Goal: Task Accomplishment & Management: Use online tool/utility

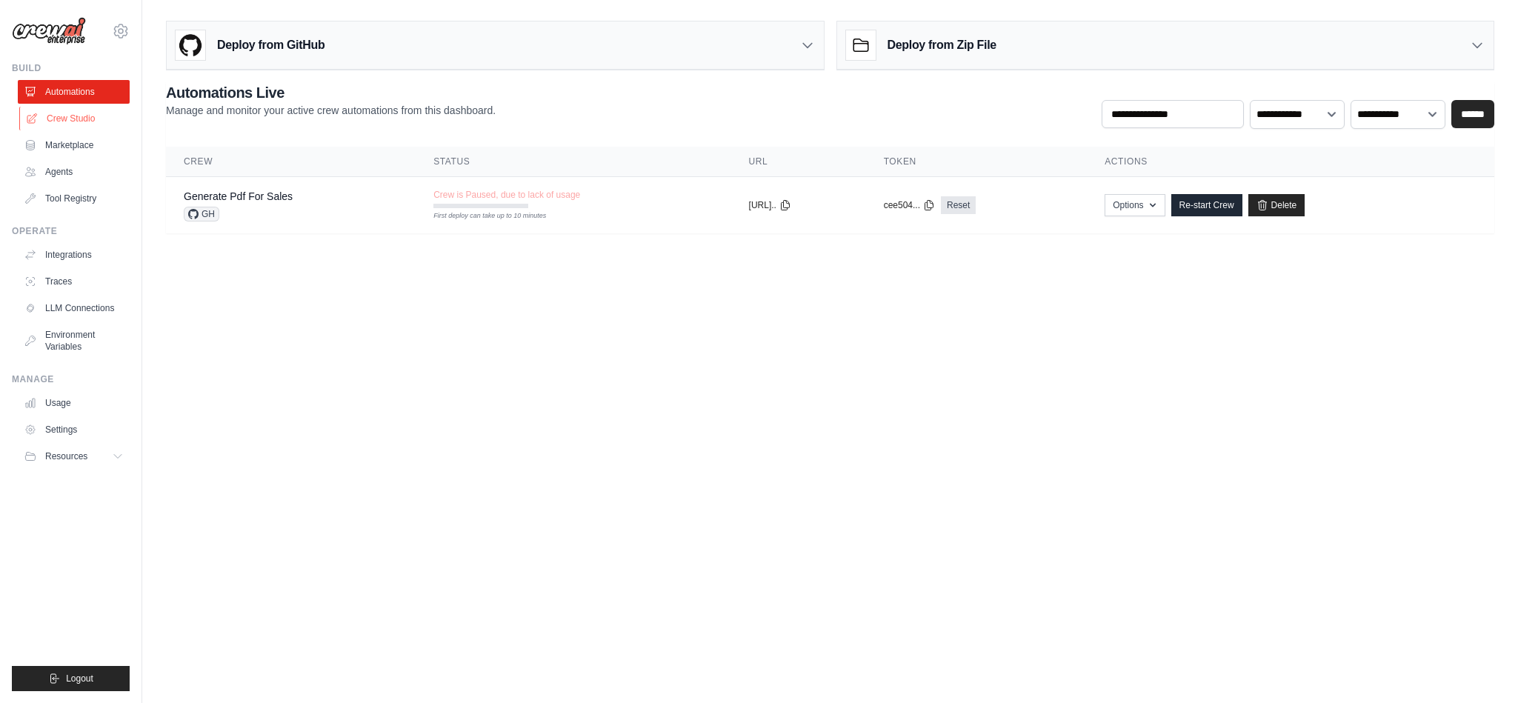
click at [41, 119] on link "Crew Studio" at bounding box center [75, 119] width 112 height 24
